Goal: Information Seeking & Learning: Learn about a topic

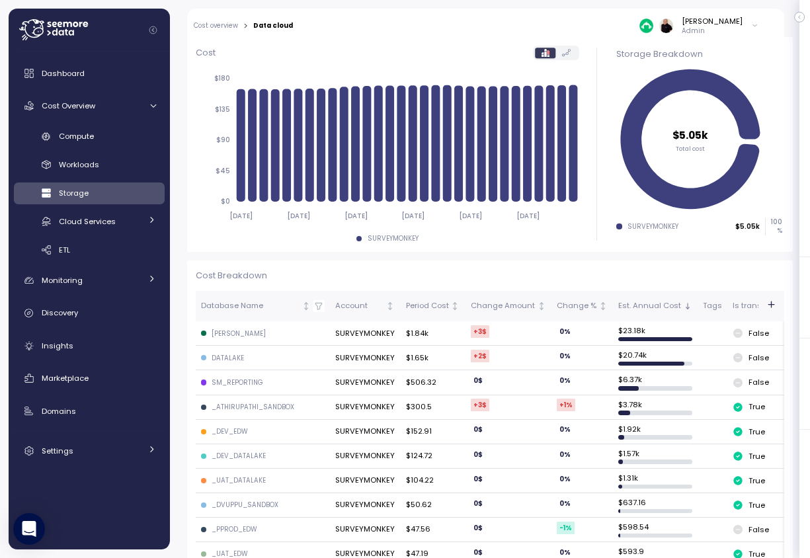
scroll to position [256, 0]
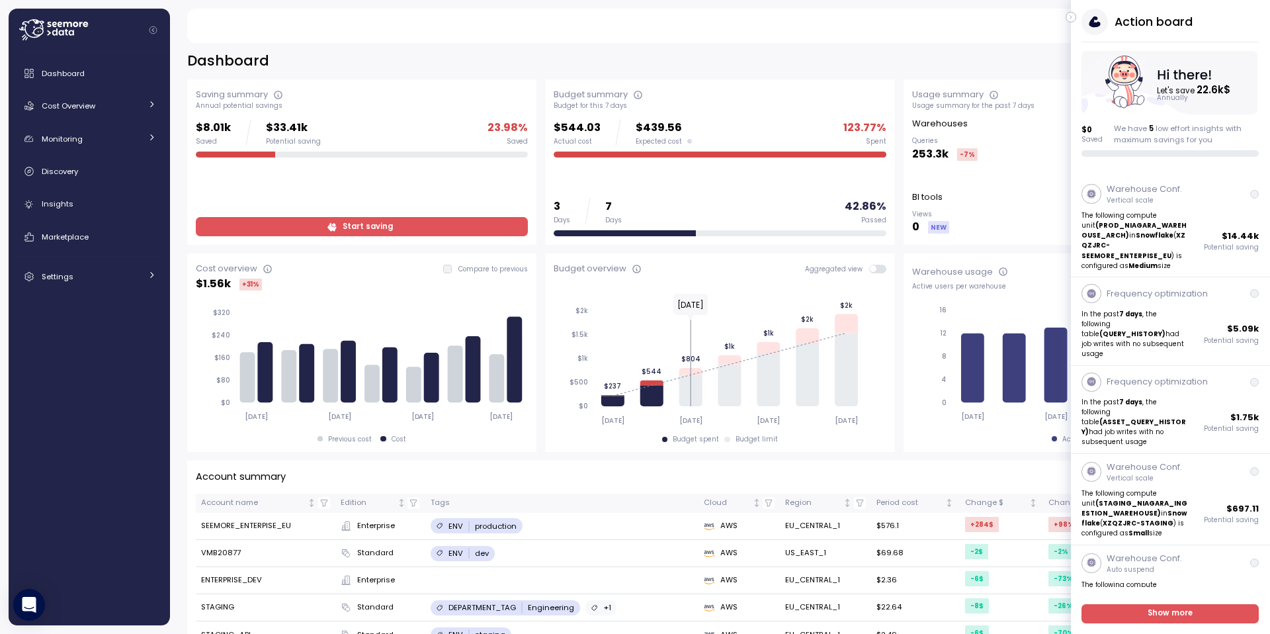
click at [1072, 17] on icon "button" at bounding box center [1071, 17] width 6 height 16
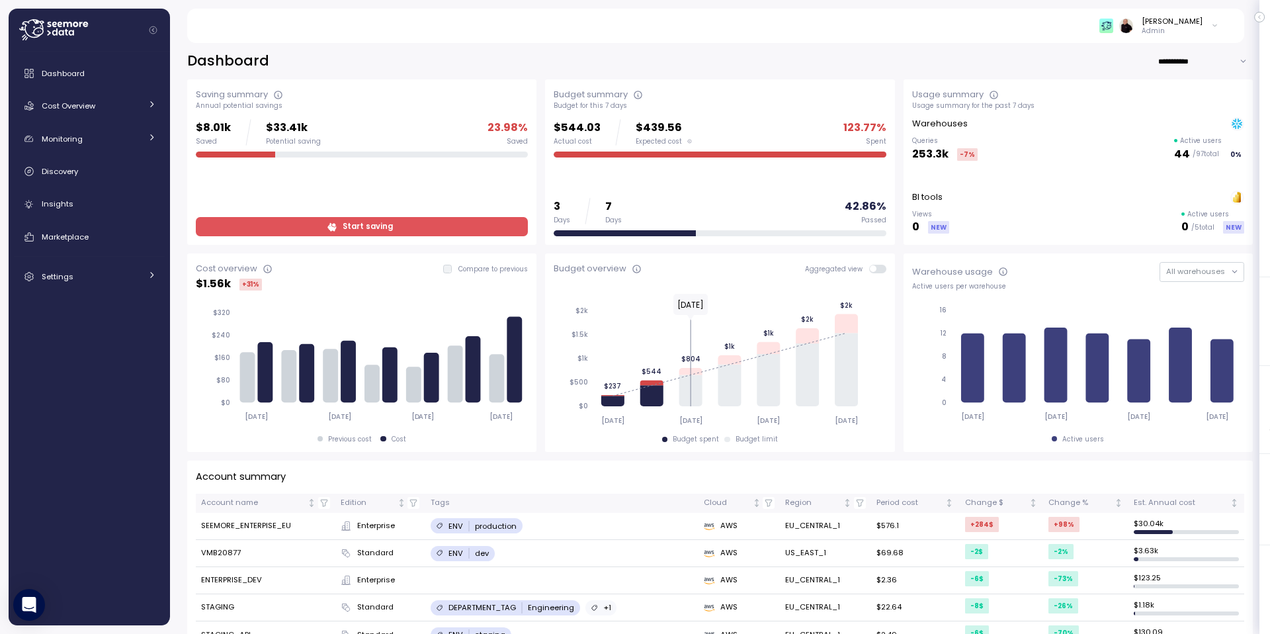
click at [1209, 25] on div "Ariel Utnik Admin" at bounding box center [1158, 26] width 119 height 20
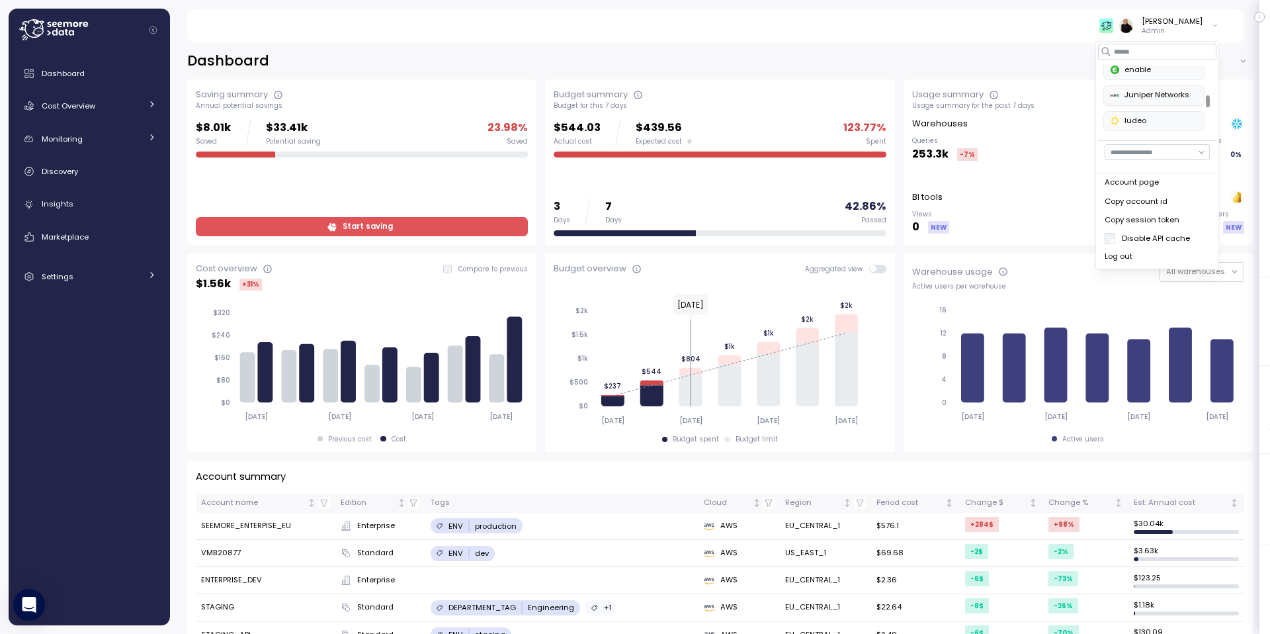
scroll to position [312, 0]
click at [1149, 92] on div "Juniper Networks" at bounding box center [1153, 95] width 87 height 12
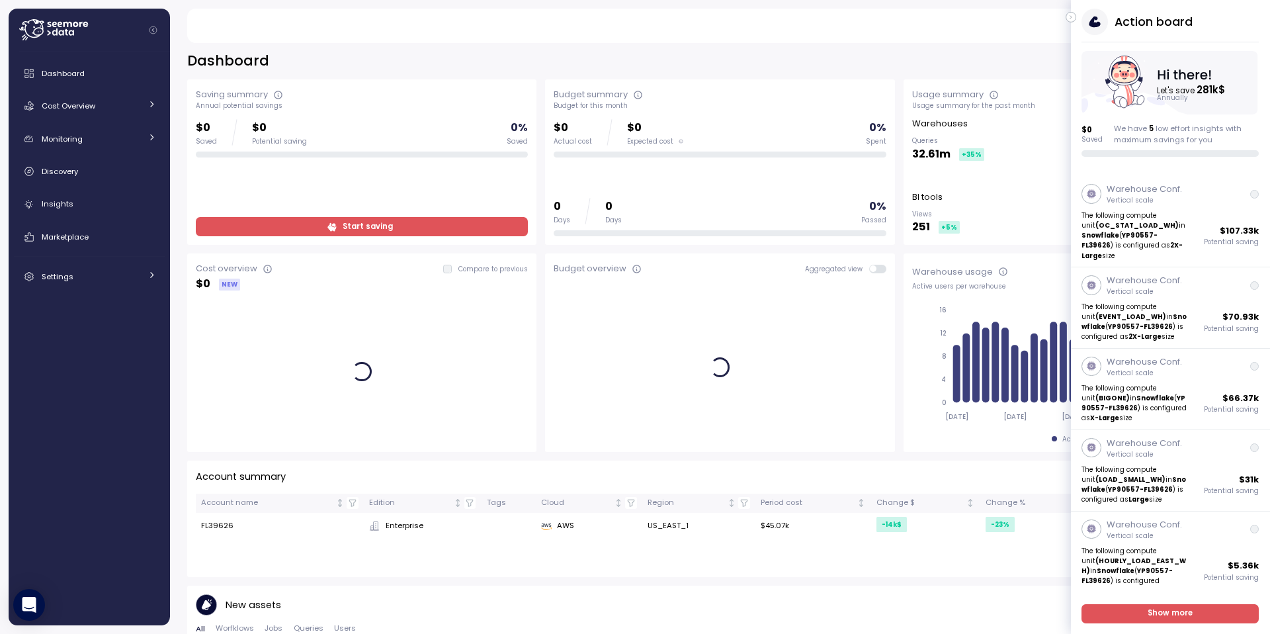
click at [1072, 17] on icon "button" at bounding box center [1071, 17] width 6 height 16
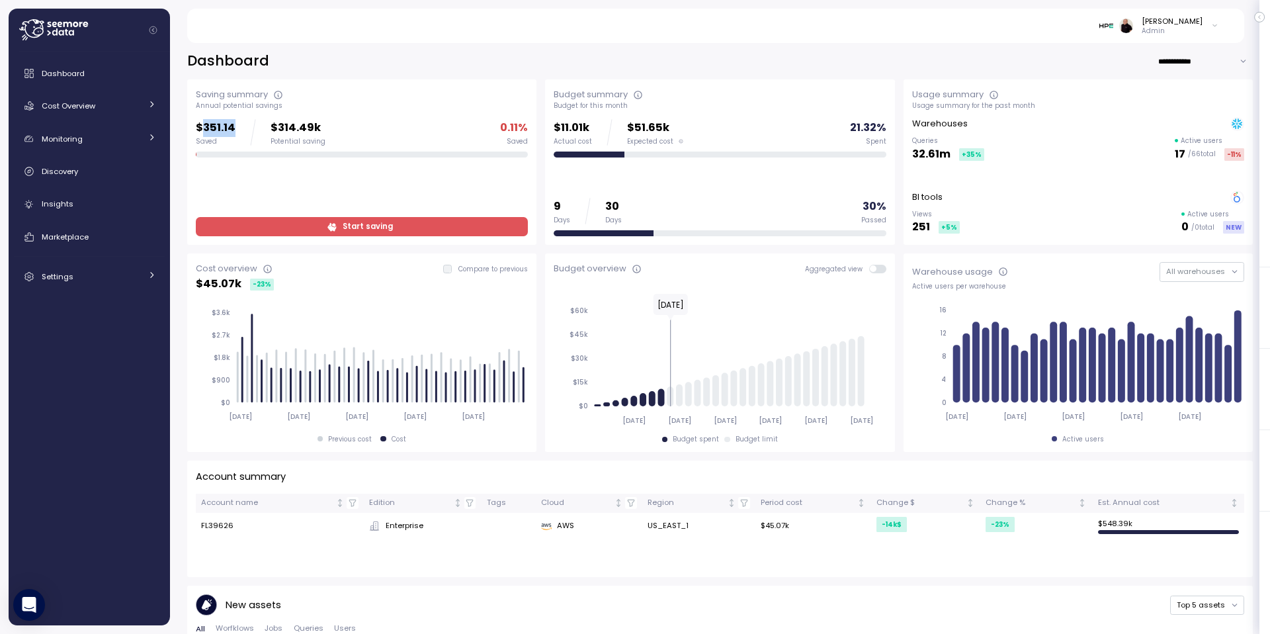
drag, startPoint x: 209, startPoint y: 128, endPoint x: 240, endPoint y: 128, distance: 31.1
click at [241, 127] on div "$351.14 Saved $314.49k Potential saving" at bounding box center [261, 132] width 130 height 26
click at [73, 206] on div "Insights" at bounding box center [99, 203] width 114 height 13
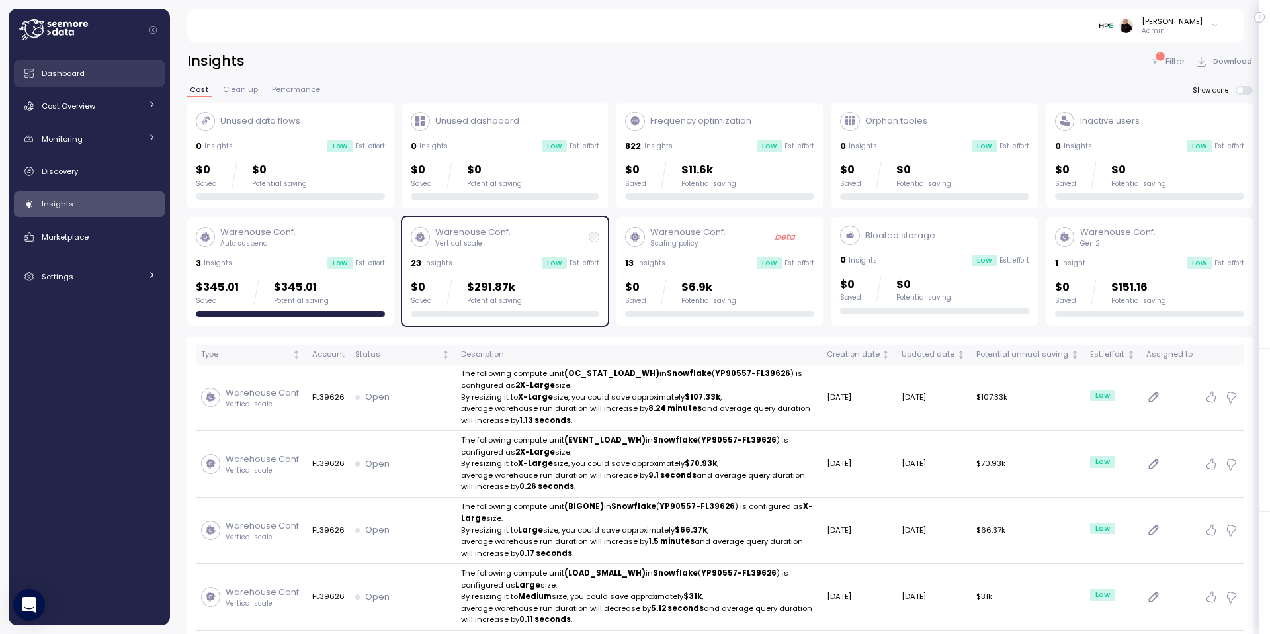
click at [60, 77] on span "Dashboard" at bounding box center [63, 73] width 43 height 11
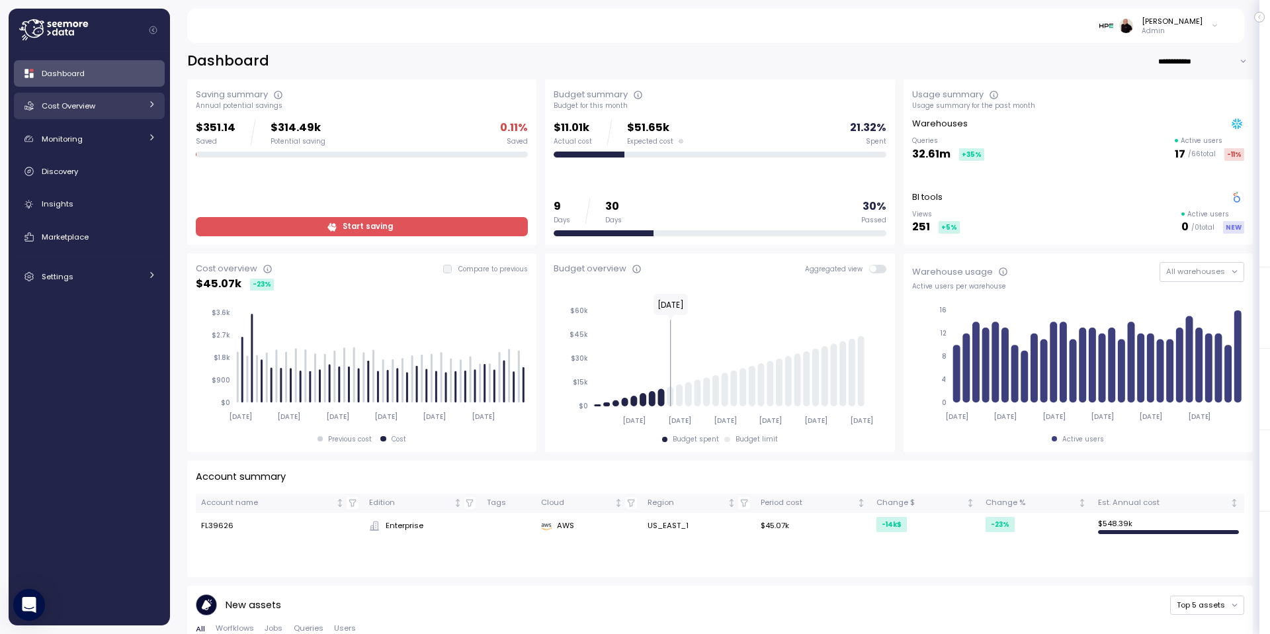
drag, startPoint x: 94, startPoint y: 107, endPoint x: 98, endPoint y: 115, distance: 8.9
click at [94, 106] on span "Cost Overview" at bounding box center [69, 106] width 54 height 11
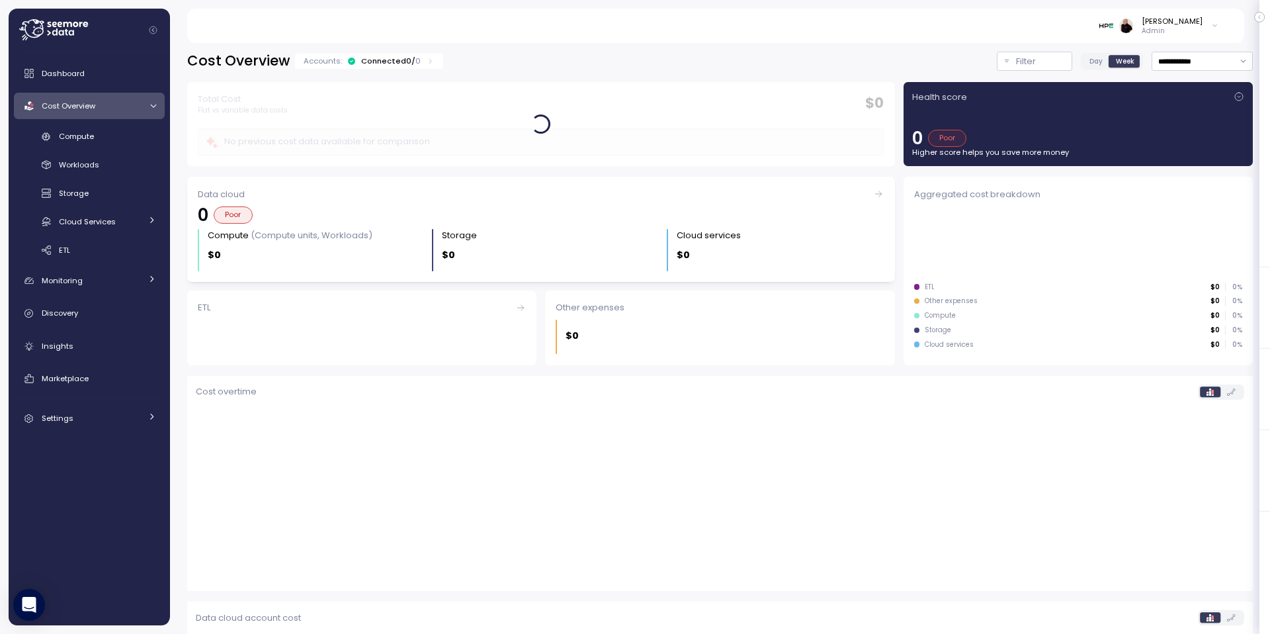
scroll to position [1, 0]
click at [1168, 58] on input "**********" at bounding box center [1201, 60] width 101 height 19
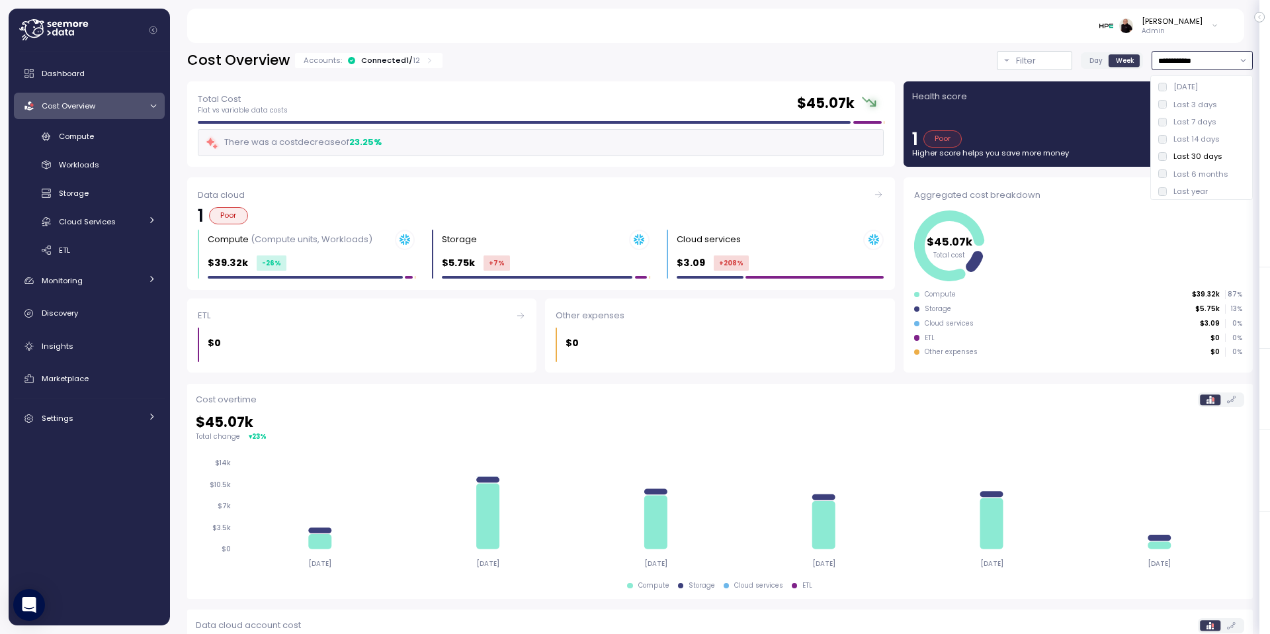
click at [1184, 169] on div "Last 6 months" at bounding box center [1200, 174] width 55 height 11
type input "**********"
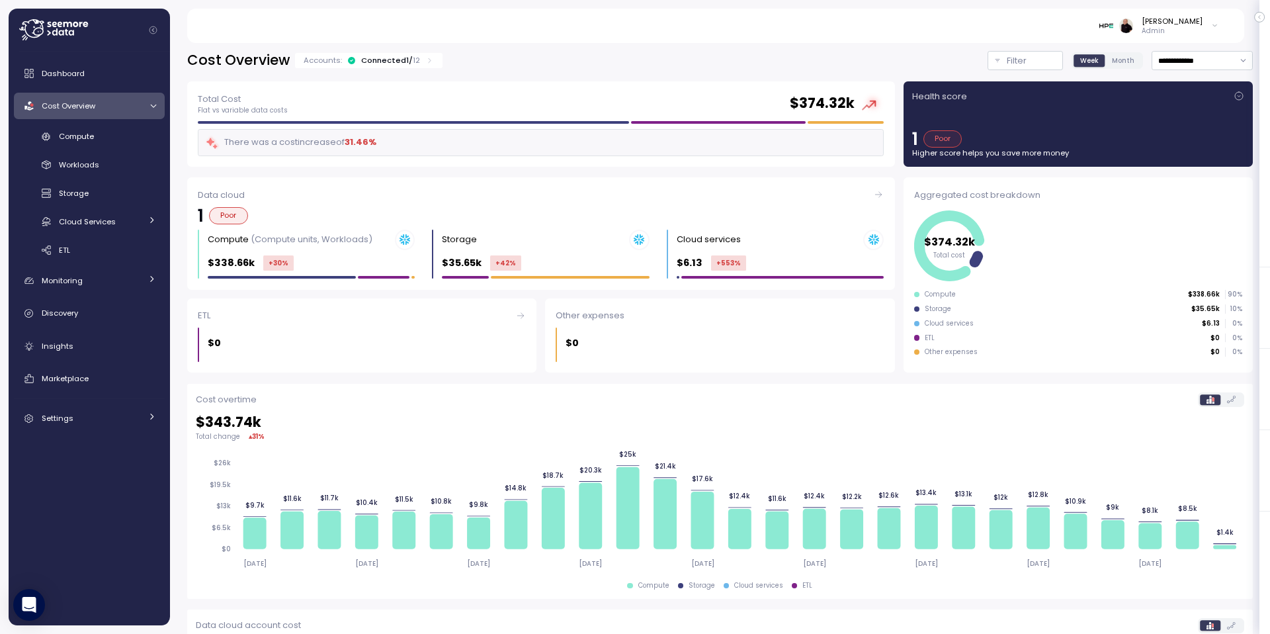
click at [398, 59] on div "Connected 1 / 12" at bounding box center [390, 60] width 59 height 11
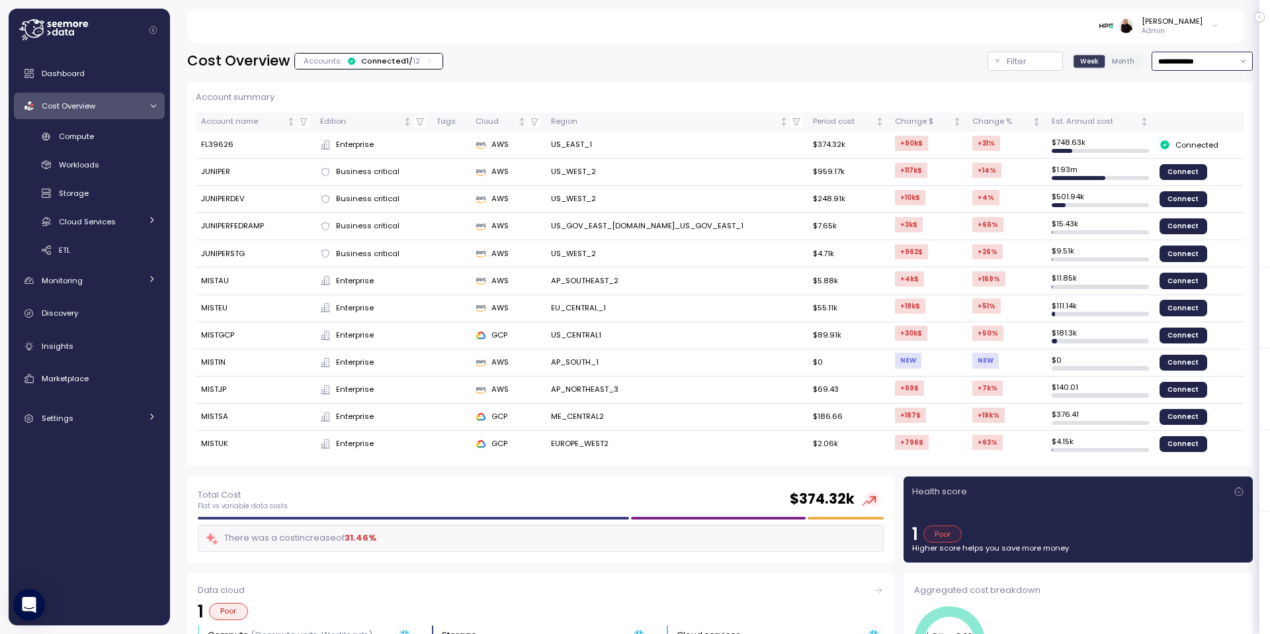
click at [1186, 61] on input "**********" at bounding box center [1201, 61] width 101 height 19
click at [958, 27] on div "Ariel Utnik Admin" at bounding box center [714, 26] width 1025 height 34
drag, startPoint x: 241, startPoint y: 144, endPoint x: 198, endPoint y: 145, distance: 42.3
click at [198, 145] on td "FL39626" at bounding box center [255, 145] width 119 height 27
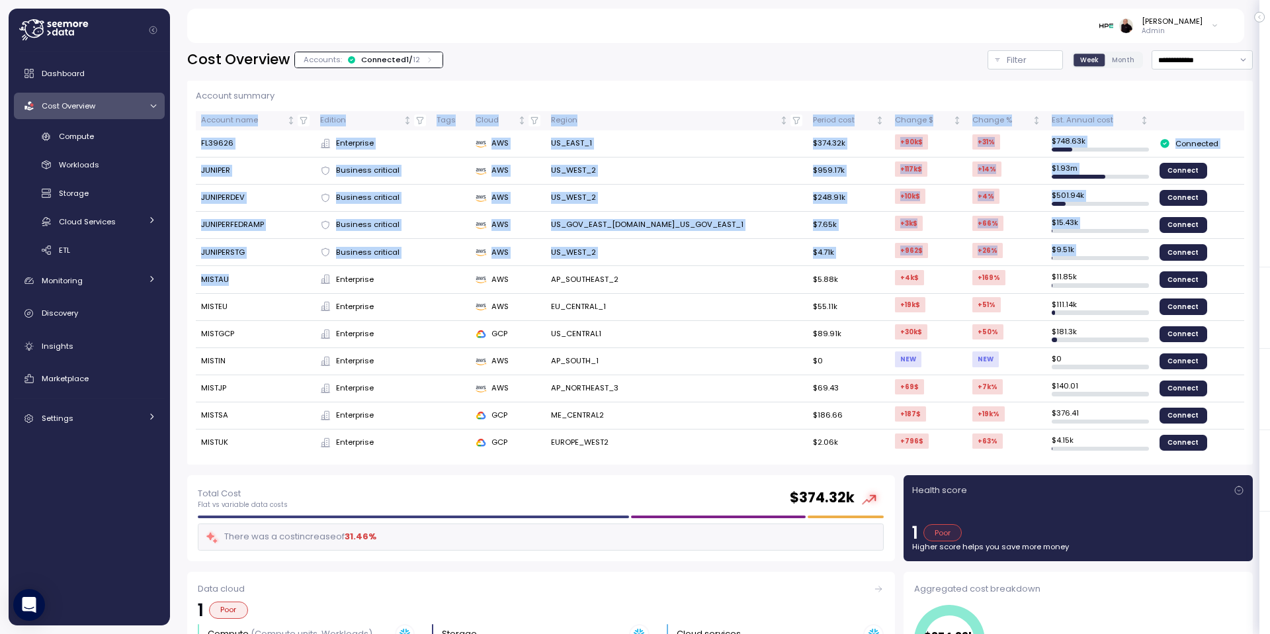
drag, startPoint x: 220, startPoint y: 279, endPoint x: 190, endPoint y: 279, distance: 29.1
click at [190, 278] on div "Account summary Account name Edition Tags Cloud Region Period cost Change $ Cha…" at bounding box center [719, 273] width 1065 height 384
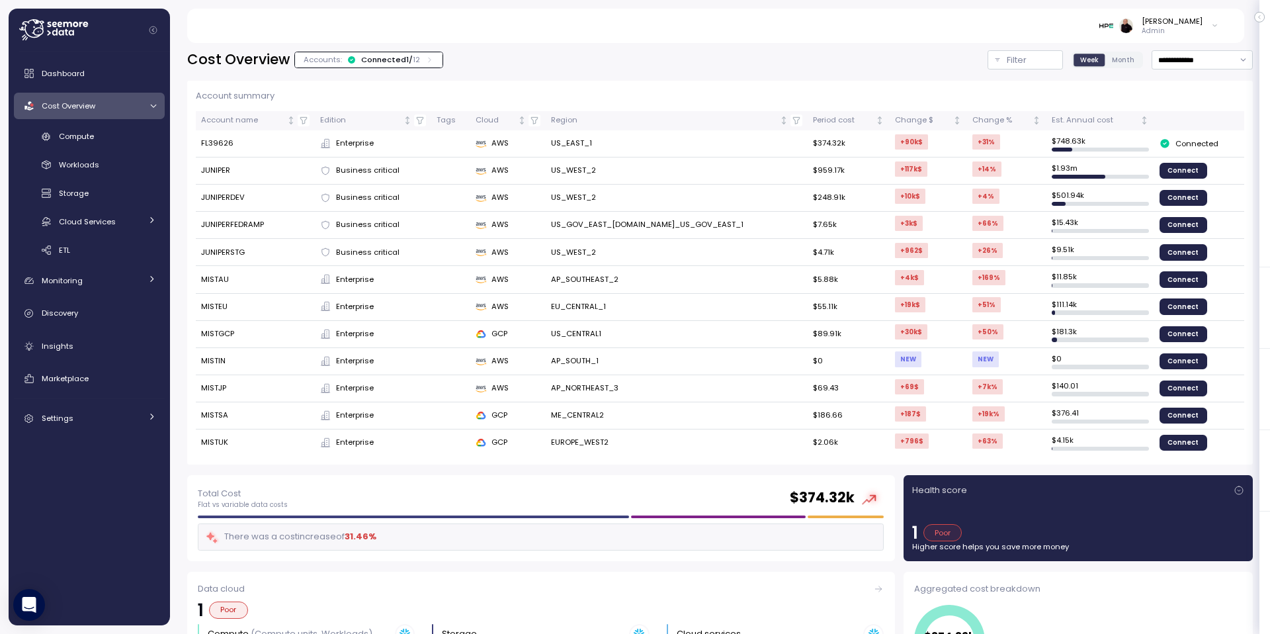
click at [218, 304] on td "MISTEU" at bounding box center [255, 307] width 119 height 27
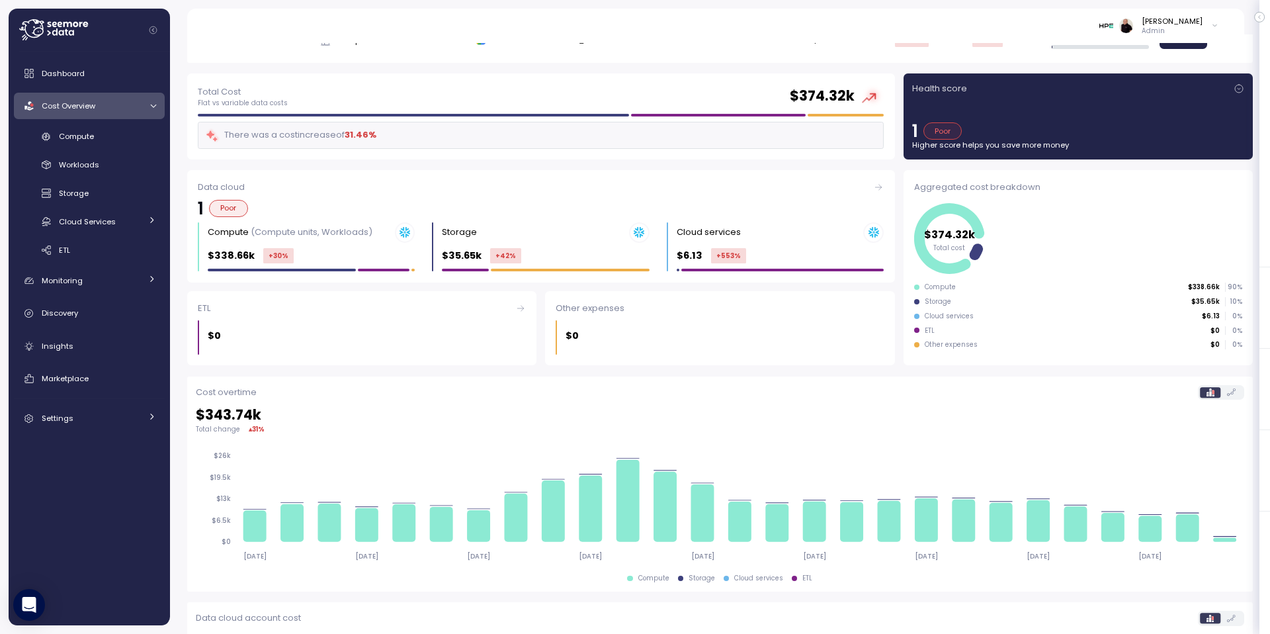
scroll to position [403, 0]
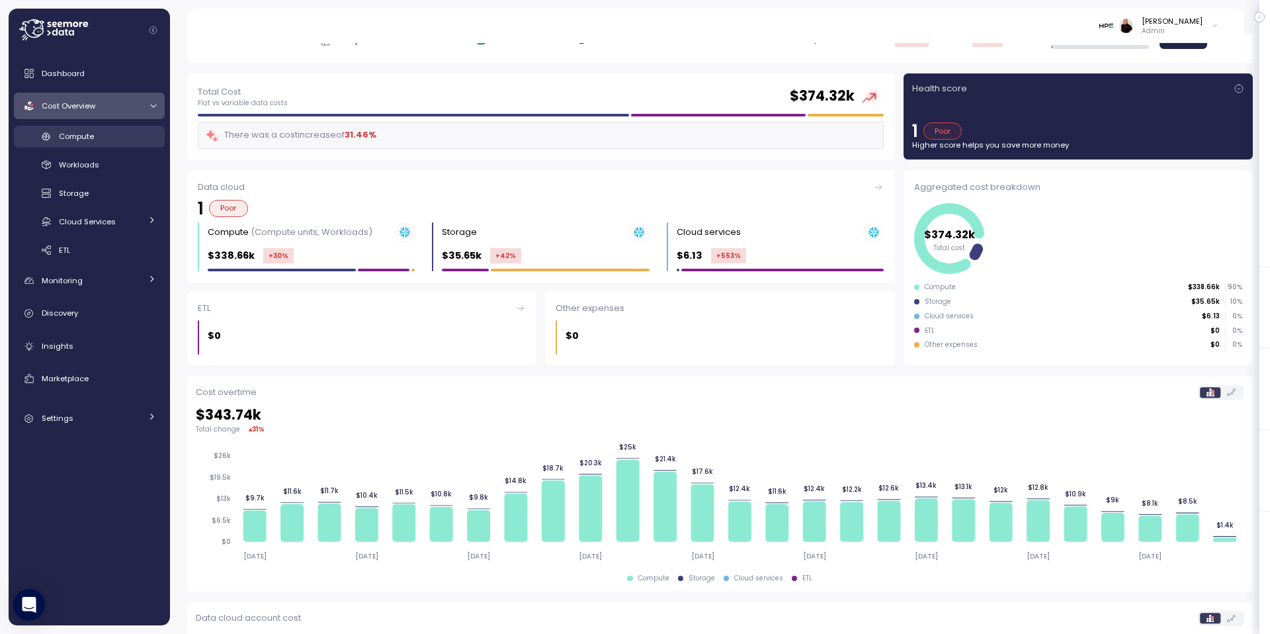
click at [92, 136] on span "Compute" at bounding box center [76, 136] width 35 height 11
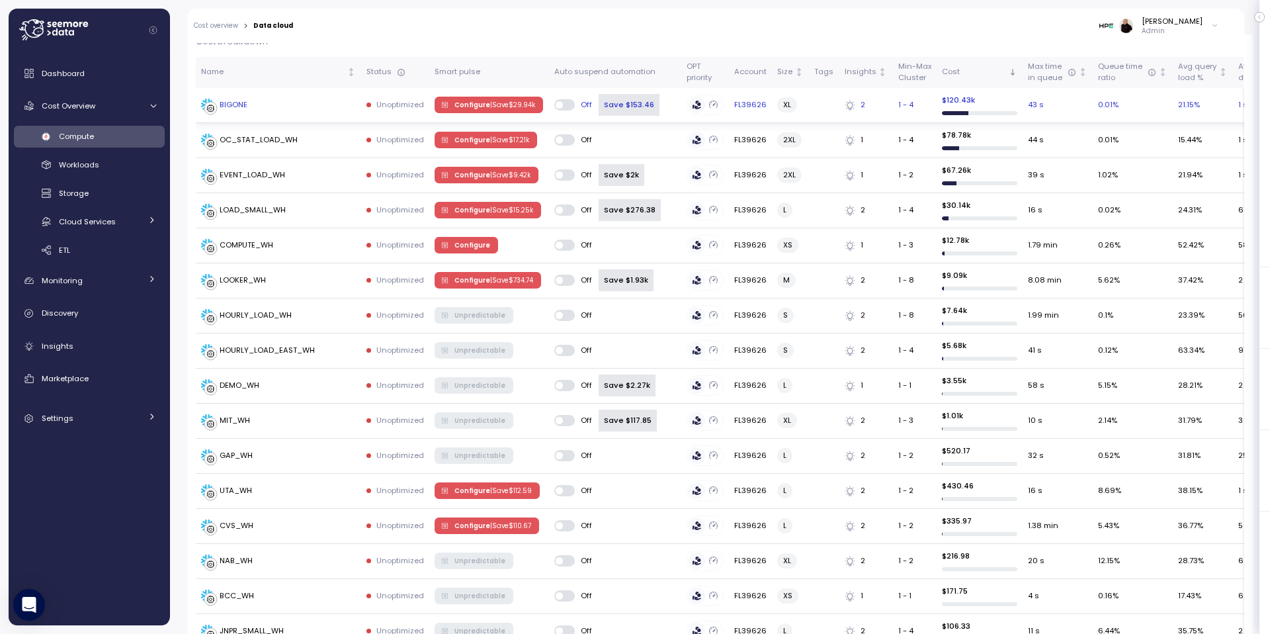
click at [491, 104] on p "| Save $ 29.94k" at bounding box center [512, 105] width 45 height 9
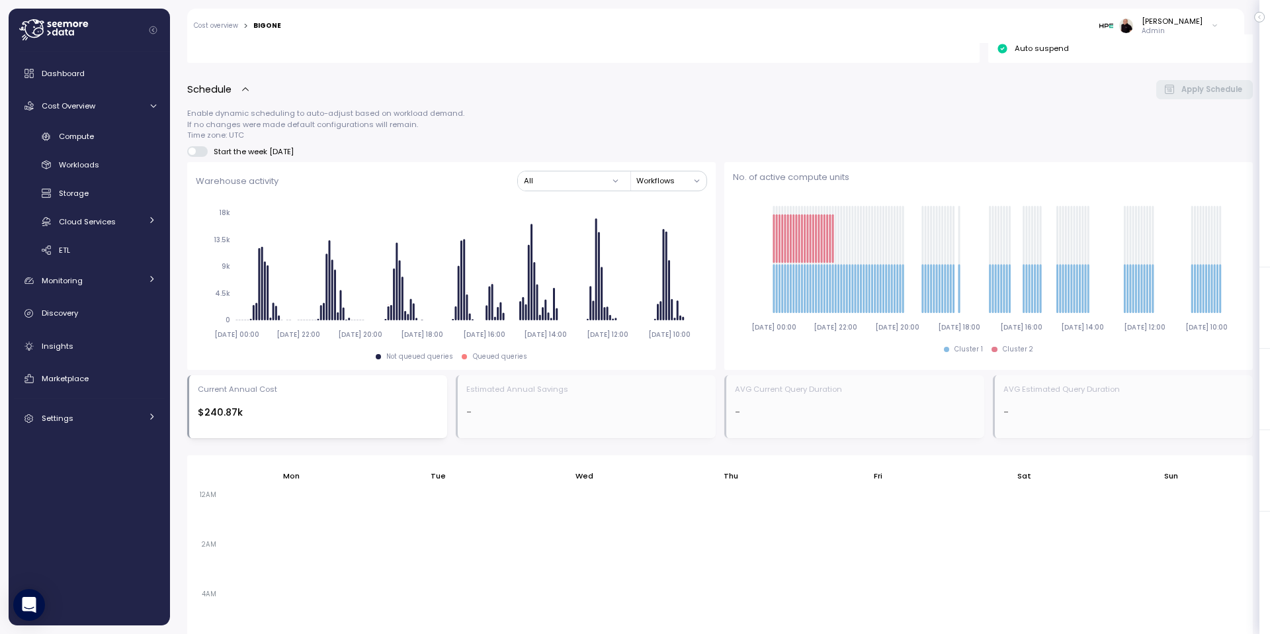
scroll to position [636, 0]
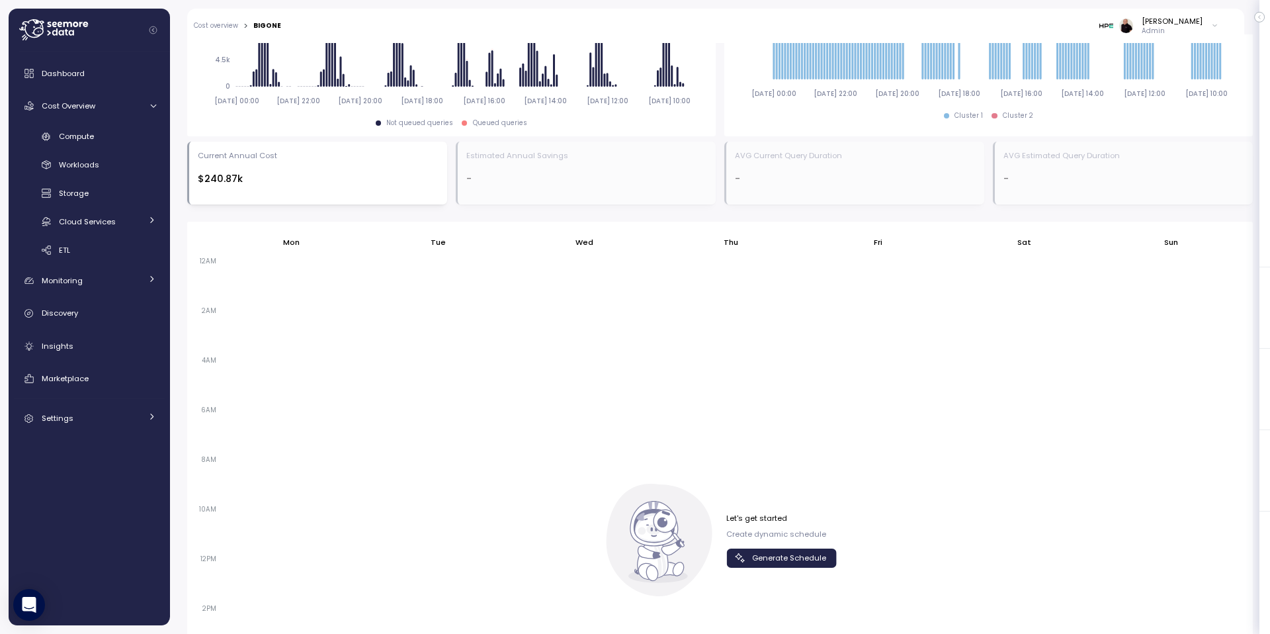
drag, startPoint x: 793, startPoint y: 557, endPoint x: 872, endPoint y: 550, distance: 79.7
click at [792, 557] on span "Generate Schedule" at bounding box center [789, 558] width 74 height 18
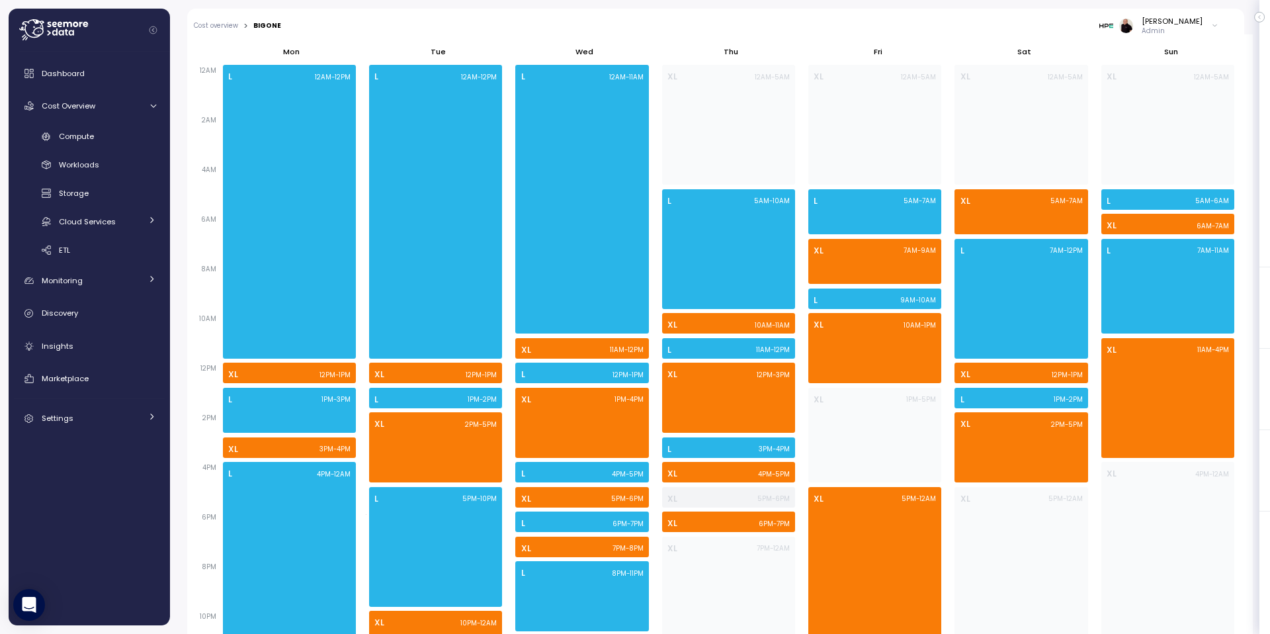
scroll to position [863, 0]
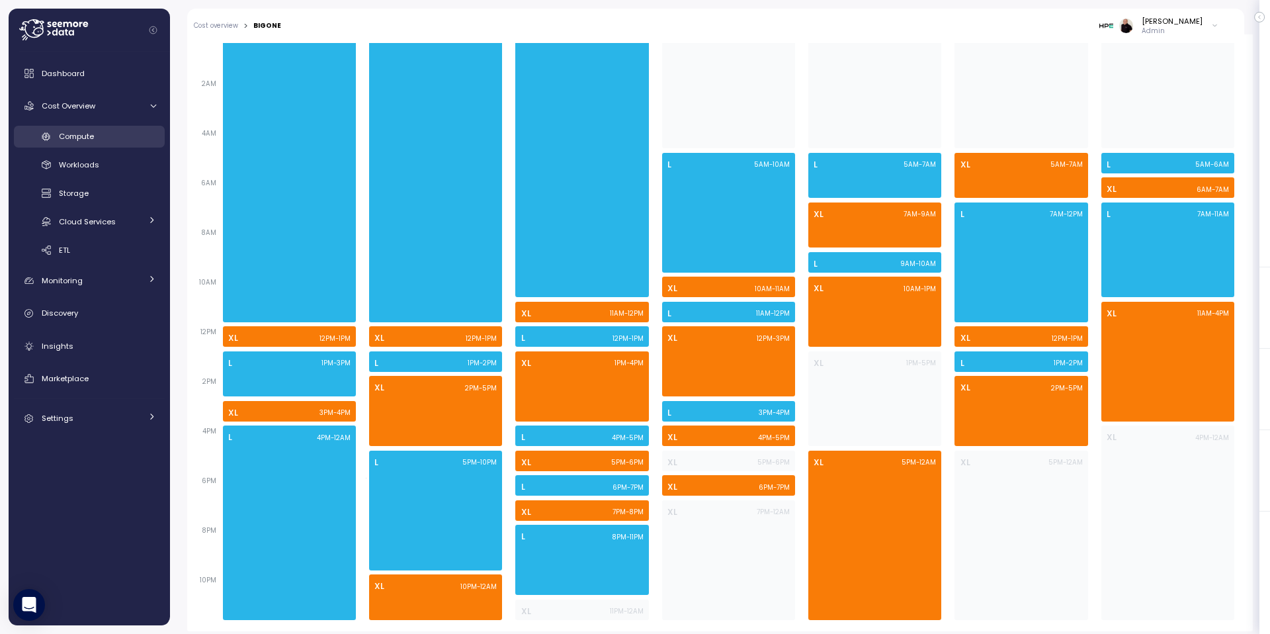
click at [73, 139] on span "Compute" at bounding box center [76, 136] width 35 height 11
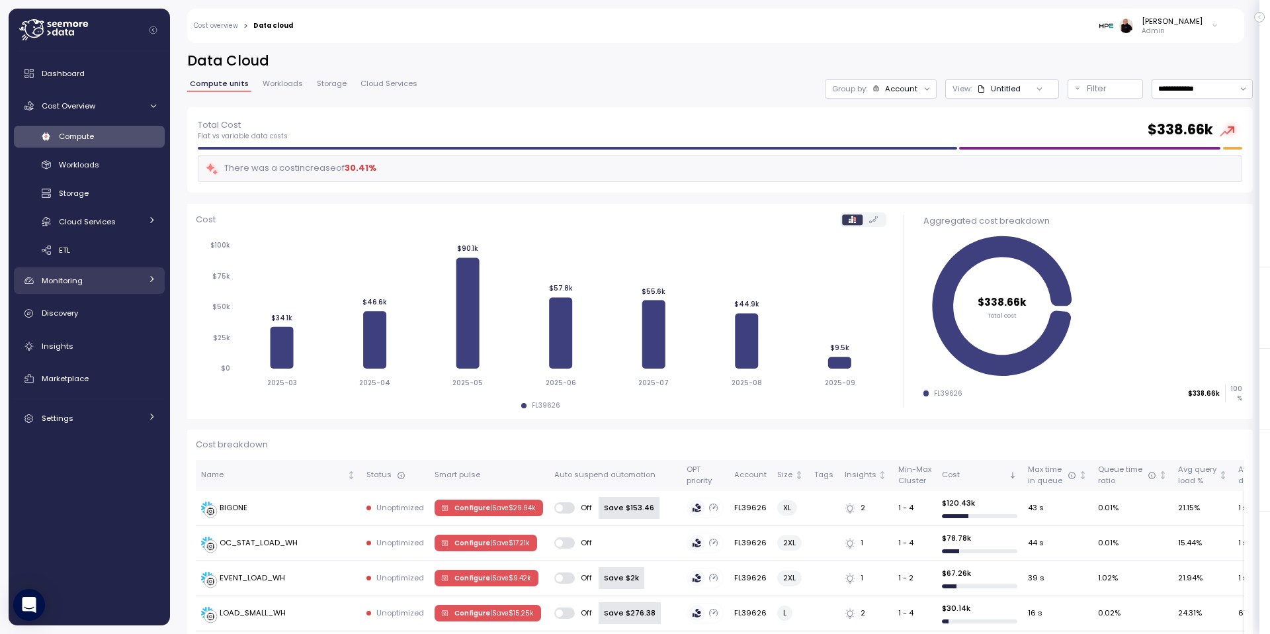
drag, startPoint x: 75, startPoint y: 99, endPoint x: 131, endPoint y: 135, distance: 66.4
click at [75, 99] on div "Cost Overview" at bounding box center [91, 105] width 99 height 13
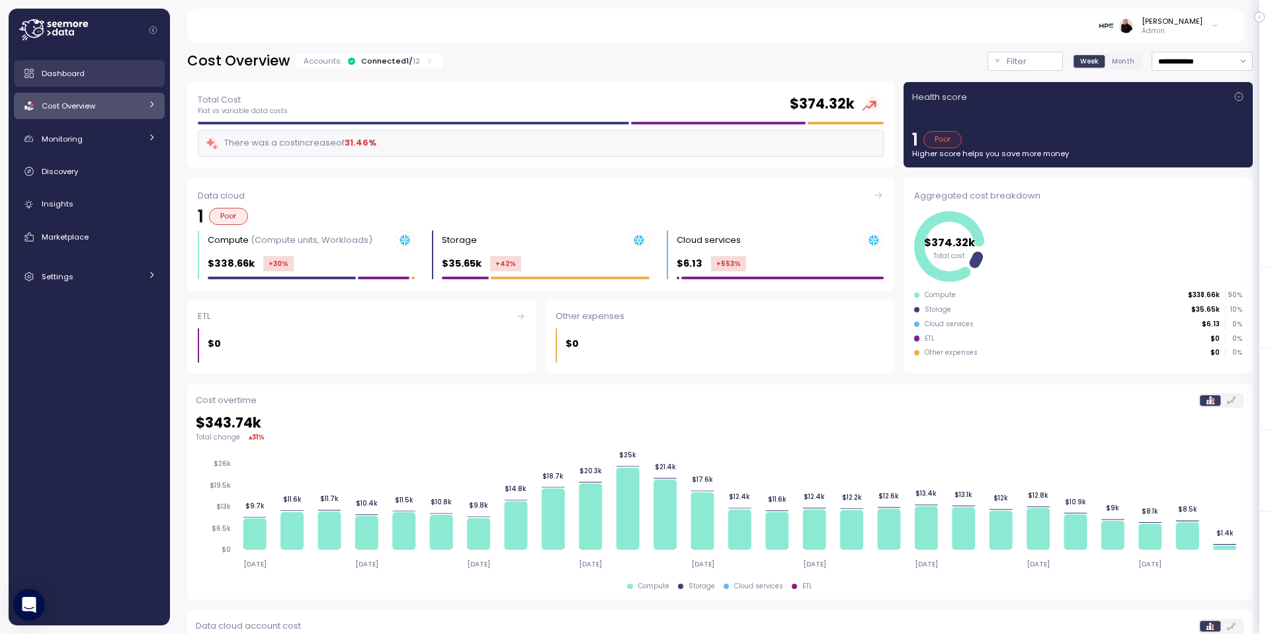
click at [69, 85] on link "Dashboard" at bounding box center [89, 73] width 151 height 26
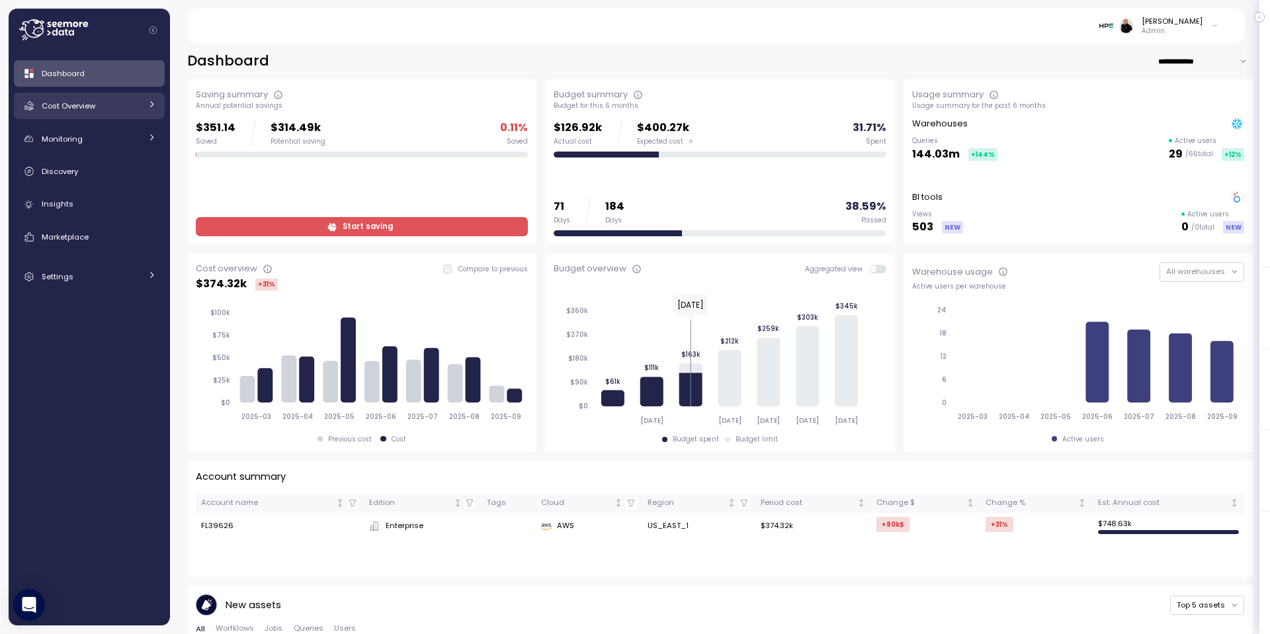
click at [66, 102] on span "Cost Overview" at bounding box center [69, 106] width 54 height 11
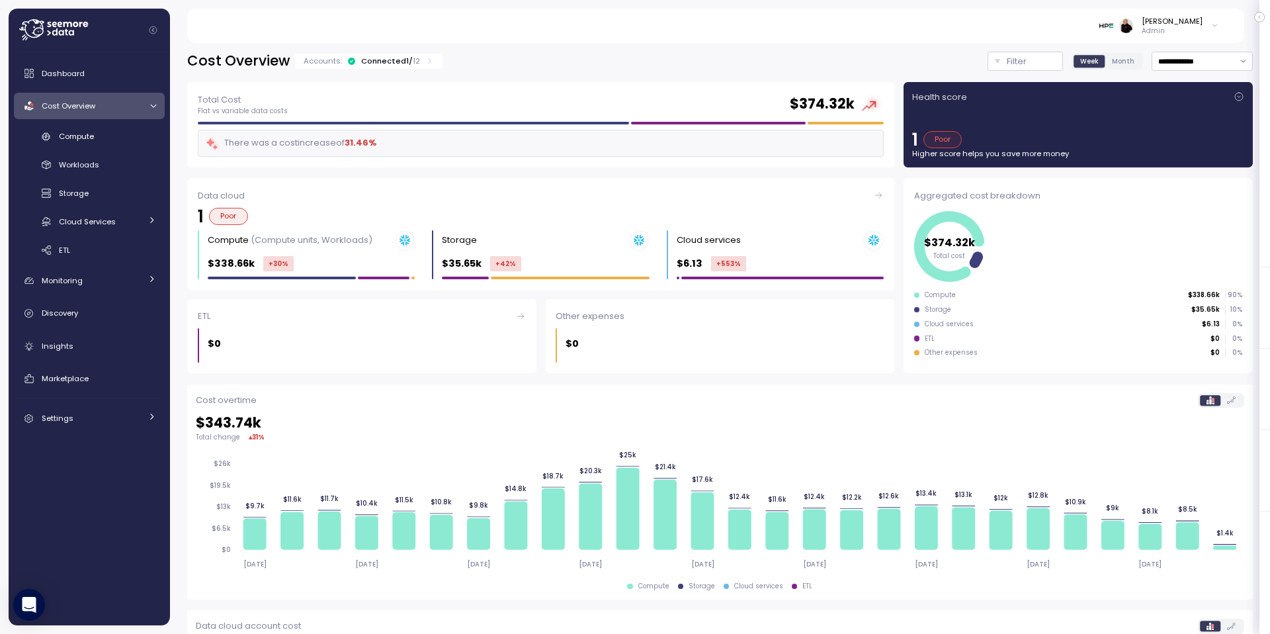
click at [380, 58] on div "Connected 1 / 12" at bounding box center [390, 61] width 59 height 11
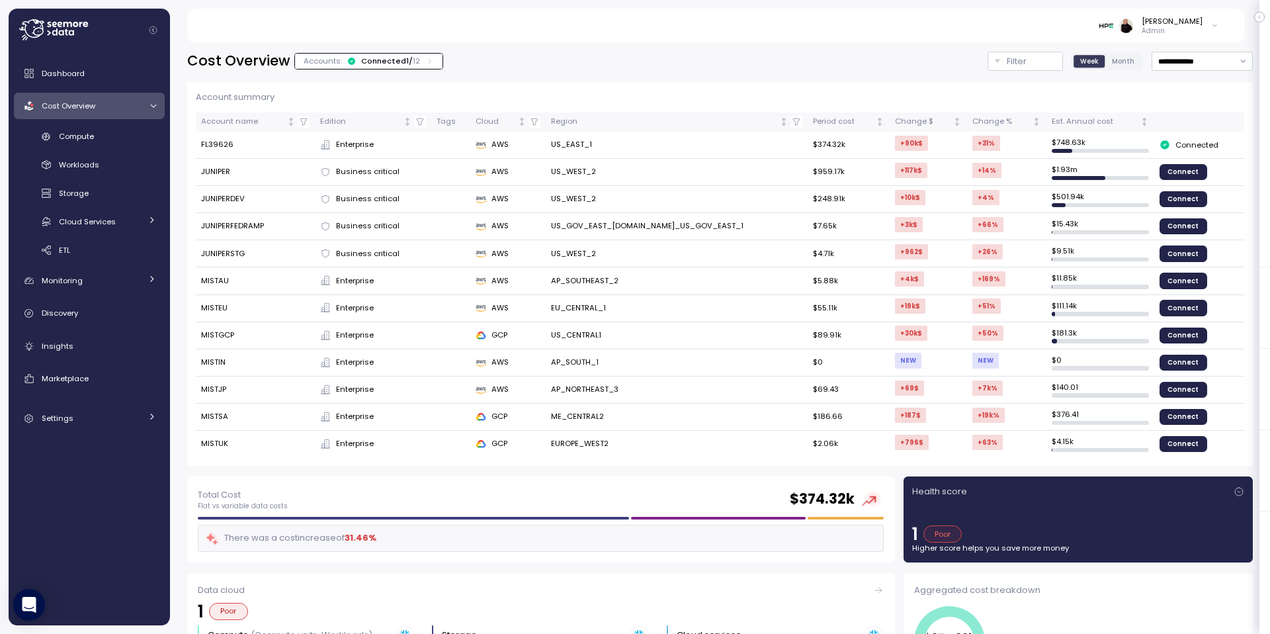
click at [391, 58] on div "Connected 1 / 12" at bounding box center [390, 61] width 59 height 11
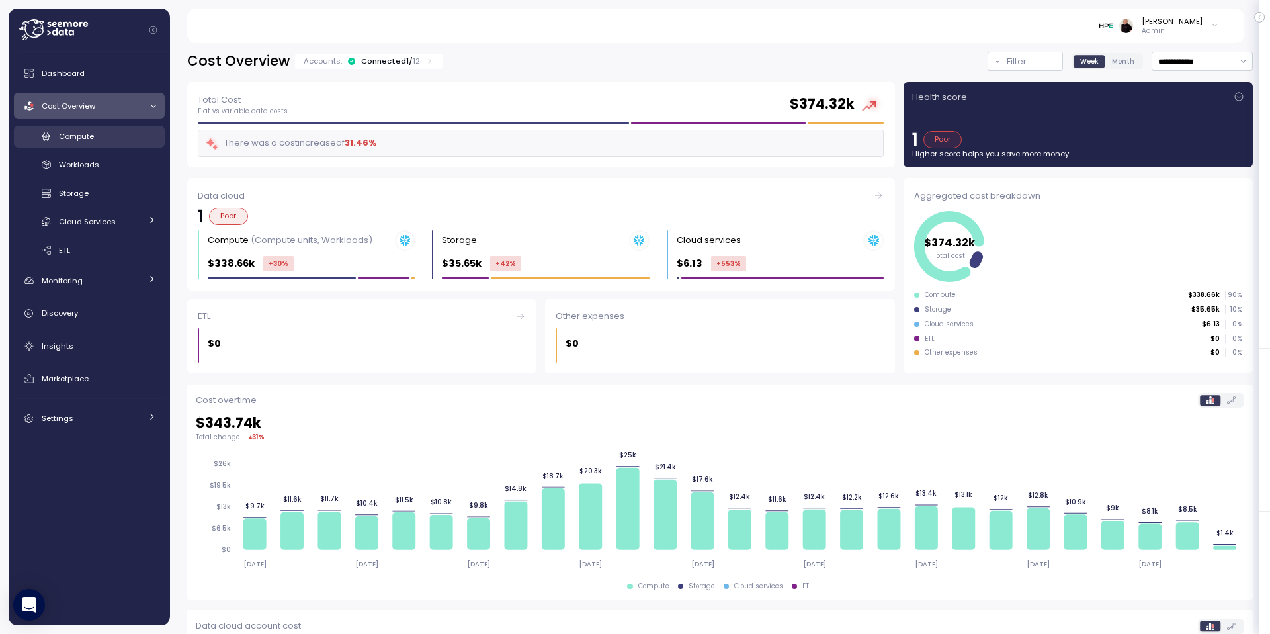
drag, startPoint x: 90, startPoint y: 138, endPoint x: 92, endPoint y: 147, distance: 9.5
click at [89, 138] on span "Compute" at bounding box center [76, 136] width 35 height 11
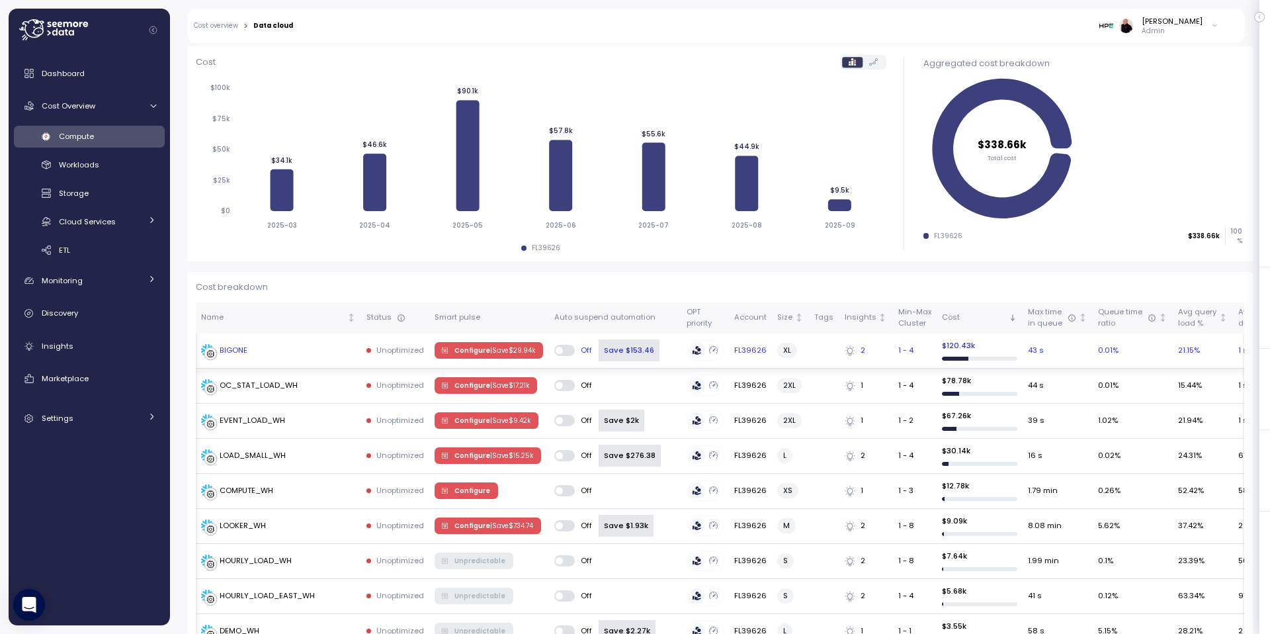
scroll to position [0, 1]
click at [478, 346] on span "Configure | Save $ 29.94k" at bounding box center [494, 350] width 81 height 15
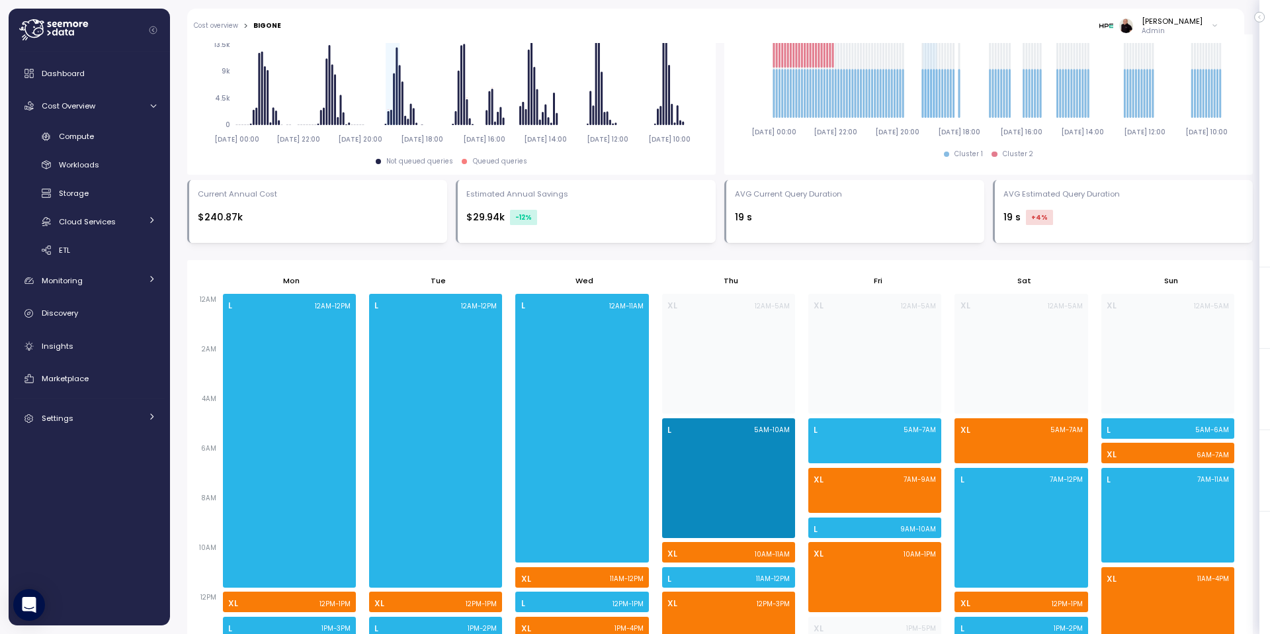
scroll to position [598, 0]
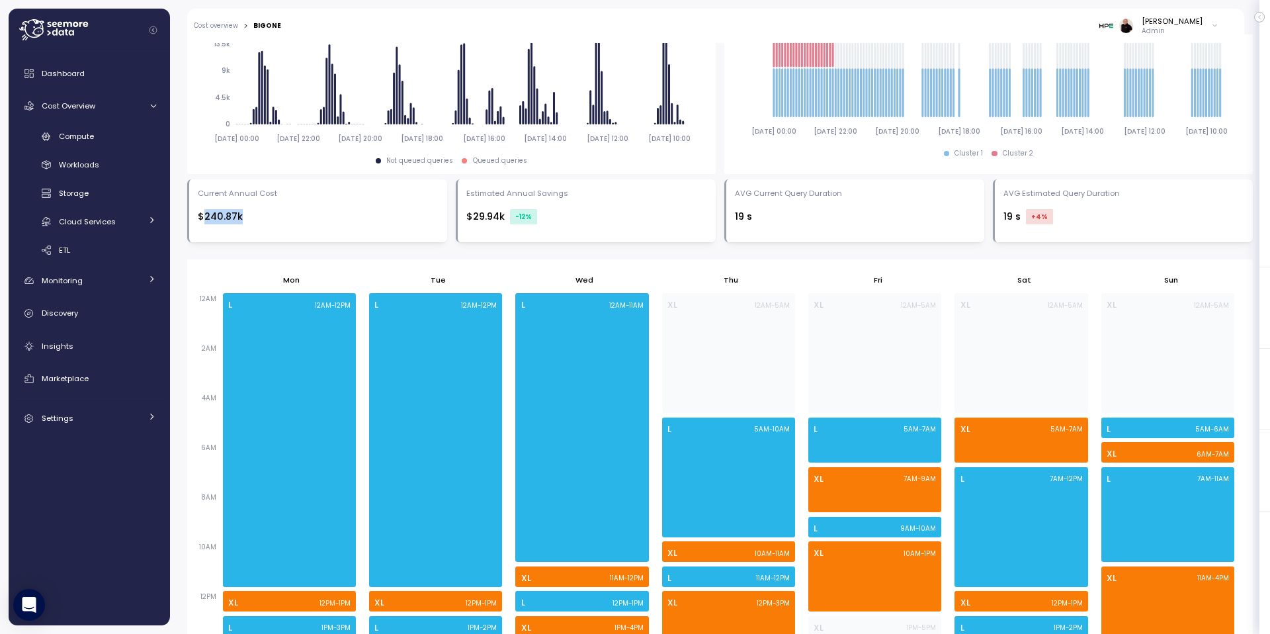
drag, startPoint x: 205, startPoint y: 218, endPoint x: 265, endPoint y: 239, distance: 63.8
click at [258, 218] on div "$240.87k" at bounding box center [318, 216] width 241 height 15
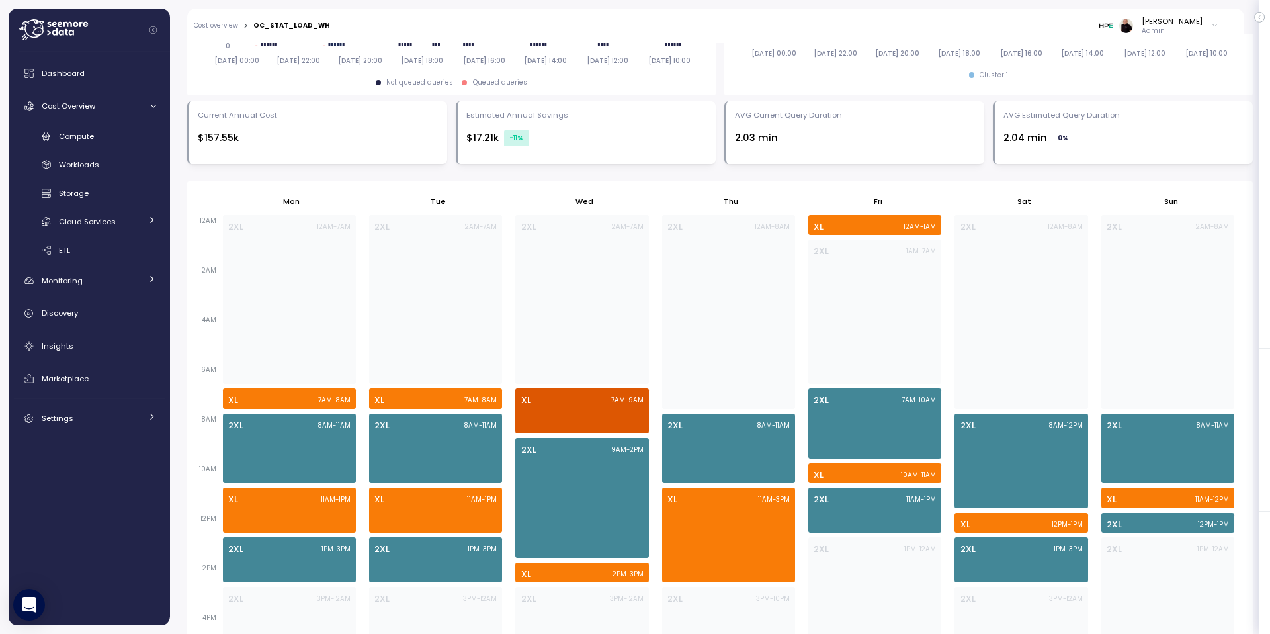
scroll to position [682, 0]
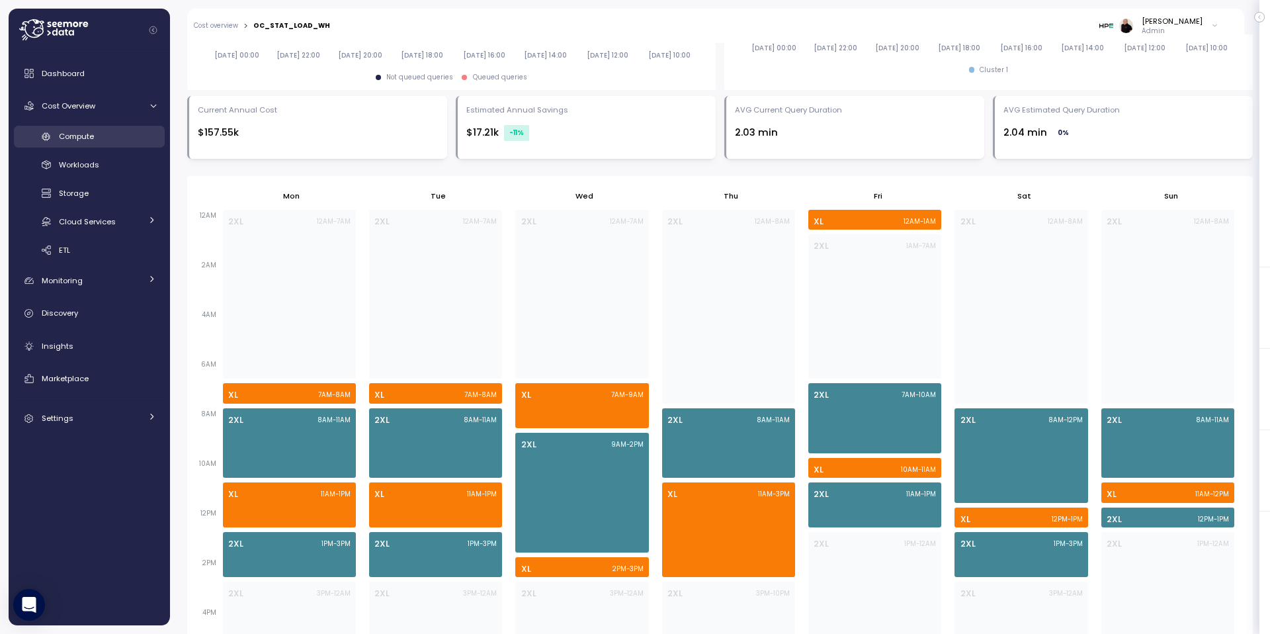
click at [81, 137] on span "Compute" at bounding box center [76, 136] width 35 height 11
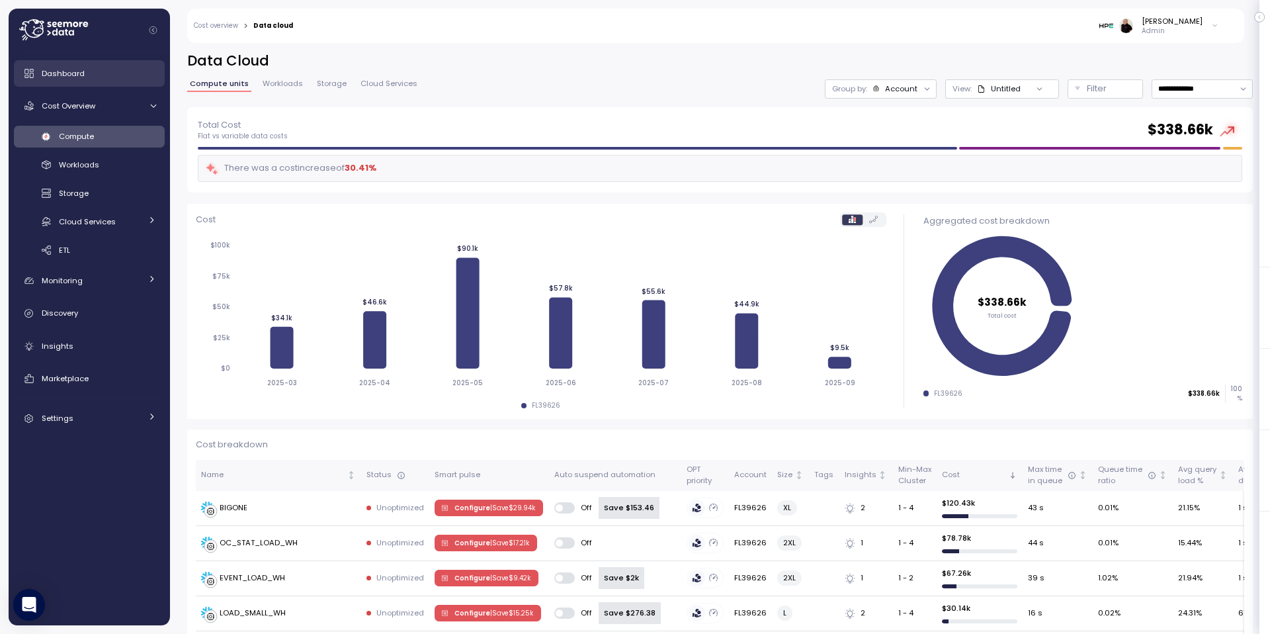
drag, startPoint x: 81, startPoint y: 70, endPoint x: 103, endPoint y: 73, distance: 22.6
click at [81, 69] on span "Dashboard" at bounding box center [63, 73] width 43 height 11
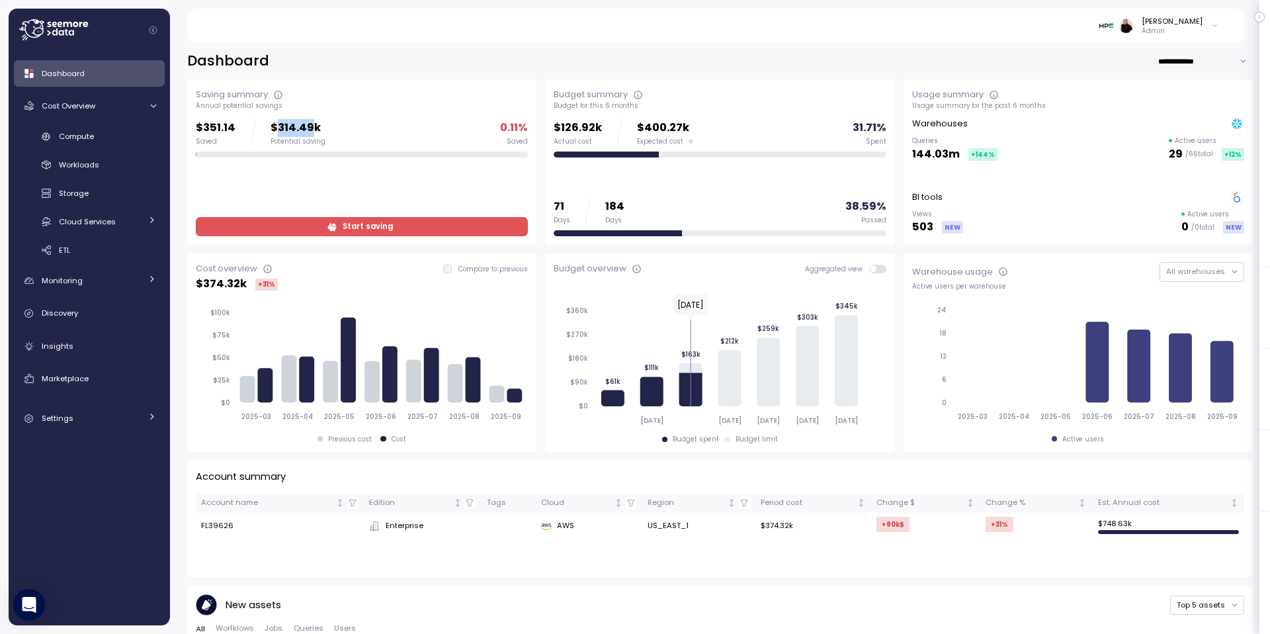
drag, startPoint x: 276, startPoint y: 125, endPoint x: 313, endPoint y: 122, distance: 37.8
click at [313, 122] on p "$314.49k" at bounding box center [297, 128] width 55 height 18
